Goal: Register for event/course

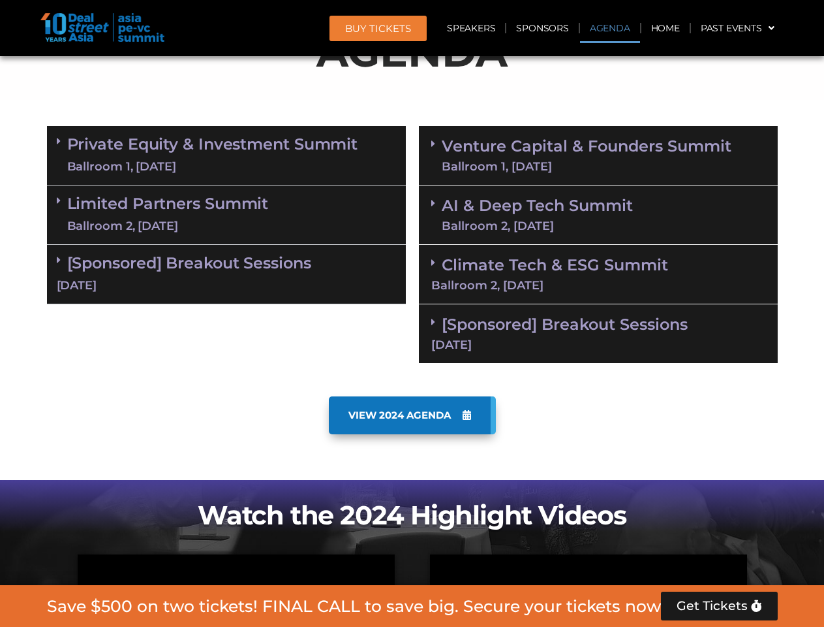
scroll to position [809, 0]
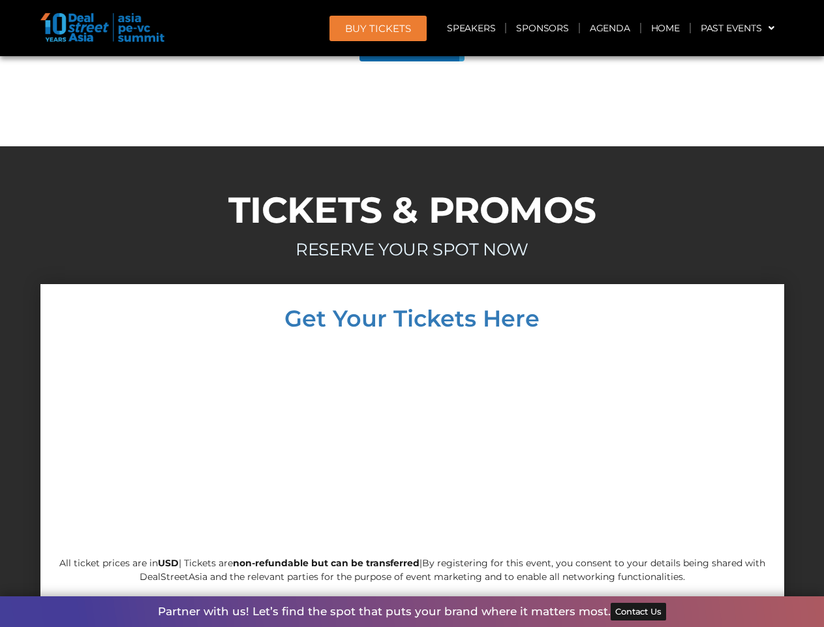
scroll to position [7397, 0]
